Goal: Task Accomplishment & Management: Manage account settings

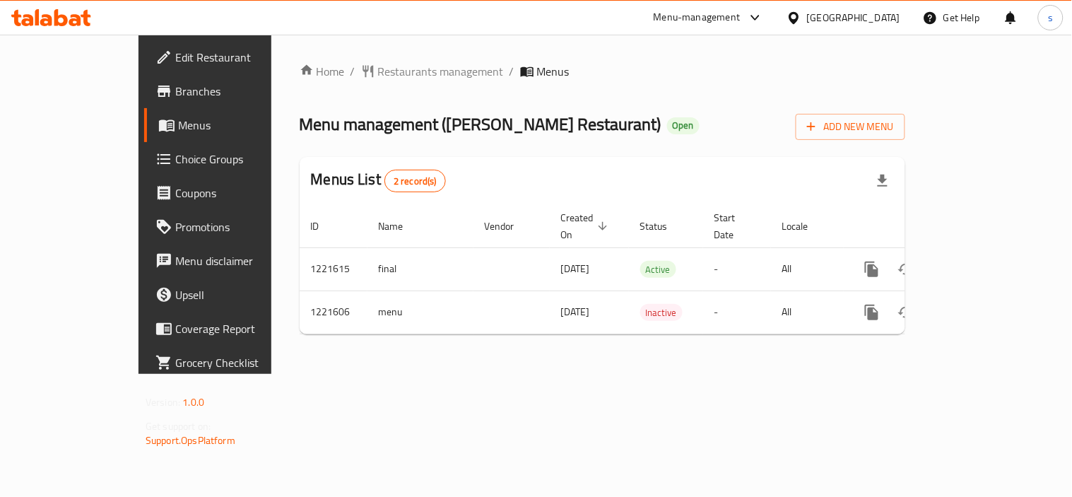
click at [750, 17] on icon at bounding box center [755, 17] width 17 height 17
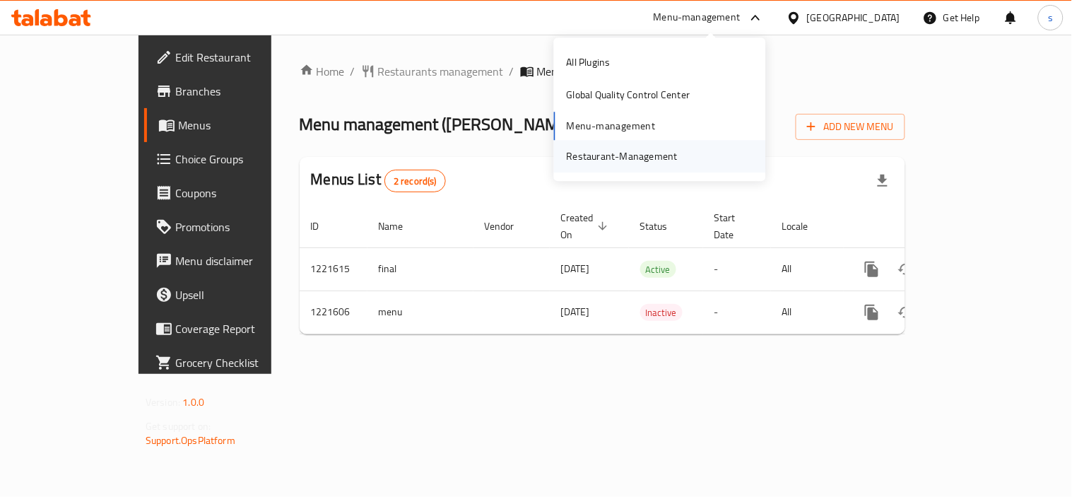
click at [687, 151] on div "Restaurant-Management" at bounding box center [660, 156] width 212 height 33
